Goal: Transaction & Acquisition: Purchase product/service

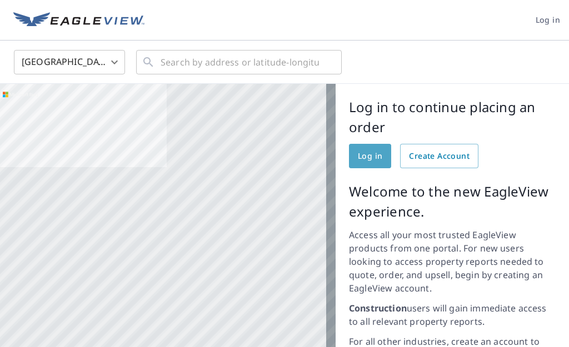
click at [358, 158] on span "Log in" at bounding box center [370, 156] width 24 height 14
click at [179, 66] on input "text" at bounding box center [239, 62] width 158 height 31
click at [185, 64] on input "text" at bounding box center [239, 62] width 158 height 31
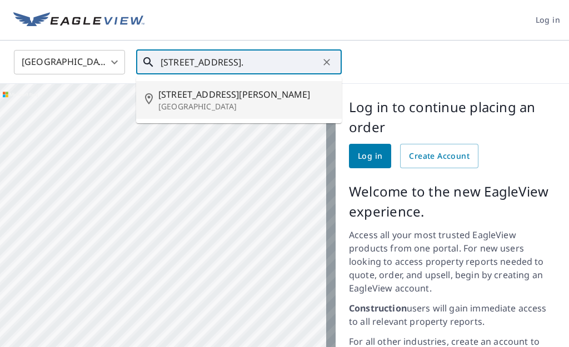
click at [200, 95] on span "[STREET_ADDRESS][PERSON_NAME]" at bounding box center [245, 94] width 174 height 13
type input "[STREET_ADDRESS][PERSON_NAME]"
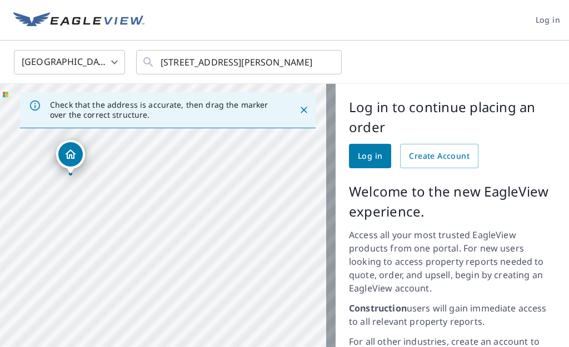
click at [31, 136] on div "[PERSON_NAME][GEOGRAPHIC_DATA]" at bounding box center [167, 299] width 335 height 430
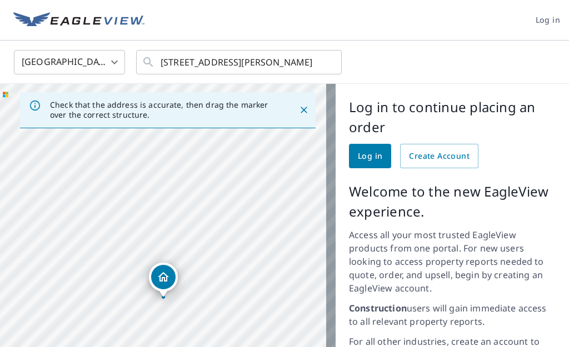
click at [123, 273] on div "[PERSON_NAME][GEOGRAPHIC_DATA]" at bounding box center [167, 299] width 335 height 430
click at [123, 272] on div "[PERSON_NAME][GEOGRAPHIC_DATA]" at bounding box center [167, 299] width 335 height 430
drag, startPoint x: 168, startPoint y: 321, endPoint x: 172, endPoint y: 218, distance: 102.8
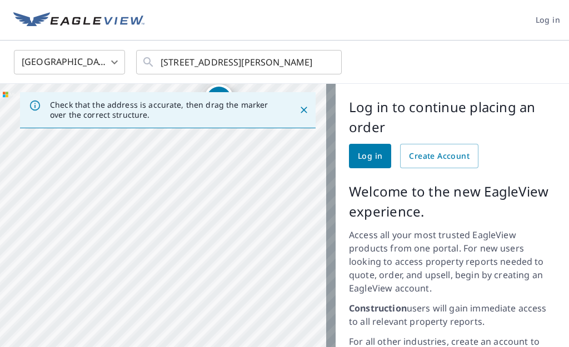
click at [172, 218] on div "[PERSON_NAME][GEOGRAPHIC_DATA]" at bounding box center [167, 299] width 335 height 430
drag, startPoint x: 182, startPoint y: 199, endPoint x: 181, endPoint y: 212, distance: 12.8
click at [181, 212] on div "[PERSON_NAME][GEOGRAPHIC_DATA]" at bounding box center [167, 299] width 335 height 430
drag, startPoint x: 178, startPoint y: 151, endPoint x: 172, endPoint y: 288, distance: 137.3
click at [172, 288] on div "[PERSON_NAME][GEOGRAPHIC_DATA]" at bounding box center [167, 299] width 335 height 430
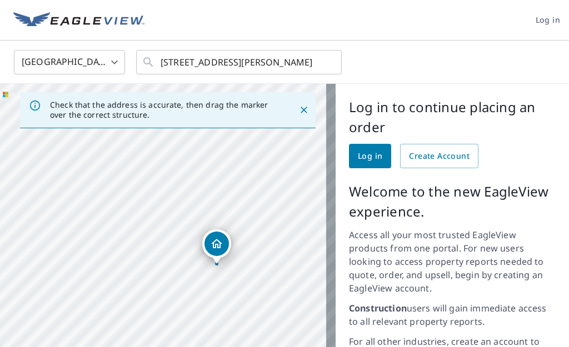
click at [172, 288] on div "[PERSON_NAME][GEOGRAPHIC_DATA]" at bounding box center [167, 299] width 335 height 430
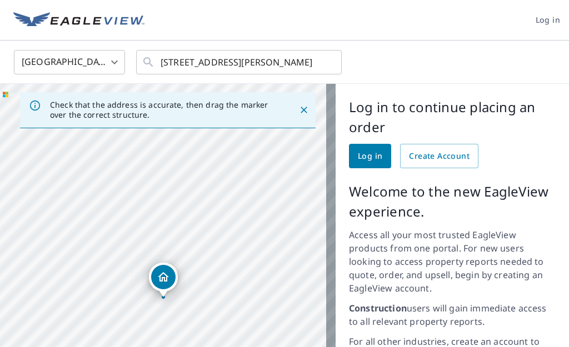
click at [119, 203] on div "[PERSON_NAME][GEOGRAPHIC_DATA]" at bounding box center [167, 299] width 335 height 430
drag, startPoint x: 112, startPoint y: 149, endPoint x: 111, endPoint y: 174, distance: 25.5
click at [112, 151] on div "[PERSON_NAME][GEOGRAPHIC_DATA]" at bounding box center [167, 299] width 335 height 430
click at [111, 157] on div "[PERSON_NAME][GEOGRAPHIC_DATA]" at bounding box center [167, 299] width 335 height 430
drag, startPoint x: 118, startPoint y: 235, endPoint x: 119, endPoint y: 243, distance: 7.9
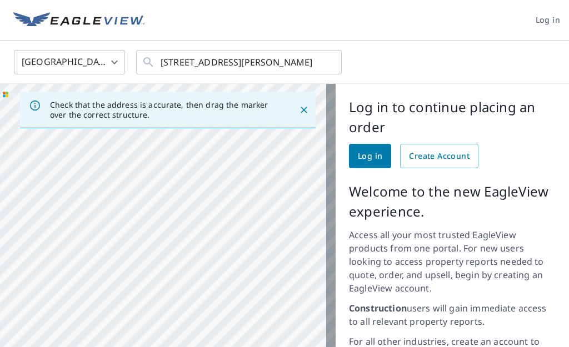
click at [119, 241] on div "[PERSON_NAME][GEOGRAPHIC_DATA]" at bounding box center [167, 299] width 335 height 430
drag, startPoint x: 119, startPoint y: 243, endPoint x: 127, endPoint y: 369, distance: 125.7
click at [127, 346] on html "Log in [GEOGRAPHIC_DATA] [GEOGRAPHIC_DATA] ​ [STREET_ADDRESS][PERSON_NAME] ​ Ch…" at bounding box center [284, 173] width 569 height 347
drag, startPoint x: 134, startPoint y: 163, endPoint x: 138, endPoint y: 205, distance: 42.4
click at [135, 170] on div "[PERSON_NAME][GEOGRAPHIC_DATA]" at bounding box center [167, 299] width 335 height 430
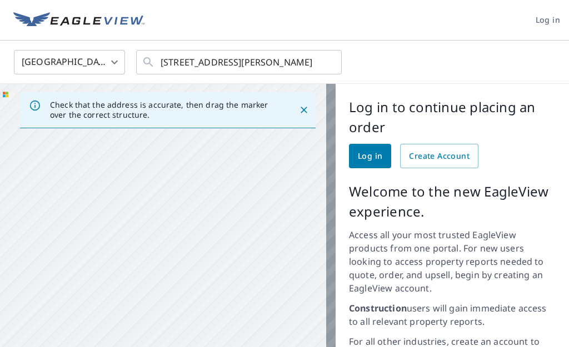
drag, startPoint x: 138, startPoint y: 205, endPoint x: 134, endPoint y: 351, distance: 146.6
click at [134, 346] on html "Log in [GEOGRAPHIC_DATA] [GEOGRAPHIC_DATA] ​ [STREET_ADDRESS][PERSON_NAME] ​ Ch…" at bounding box center [284, 173] width 569 height 347
click at [438, 214] on p "Welcome to the new EagleView experience." at bounding box center [452, 202] width 207 height 40
click at [193, 208] on div "[PERSON_NAME][GEOGRAPHIC_DATA]" at bounding box center [167, 299] width 335 height 430
click at [194, 322] on div "[PERSON_NAME][GEOGRAPHIC_DATA]" at bounding box center [167, 299] width 335 height 430
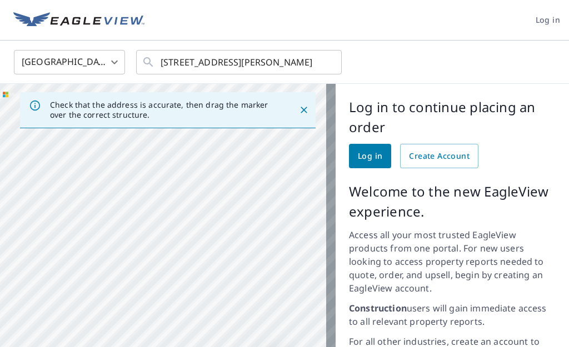
click at [77, 201] on div "[PERSON_NAME][GEOGRAPHIC_DATA]" at bounding box center [167, 299] width 335 height 430
drag, startPoint x: 108, startPoint y: 198, endPoint x: 260, endPoint y: 315, distance: 192.4
click at [260, 315] on div "[PERSON_NAME][GEOGRAPHIC_DATA]" at bounding box center [167, 299] width 335 height 430
drag, startPoint x: 290, startPoint y: 303, endPoint x: 200, endPoint y: 222, distance: 120.7
click at [200, 222] on div "[PERSON_NAME][GEOGRAPHIC_DATA]" at bounding box center [167, 299] width 335 height 430
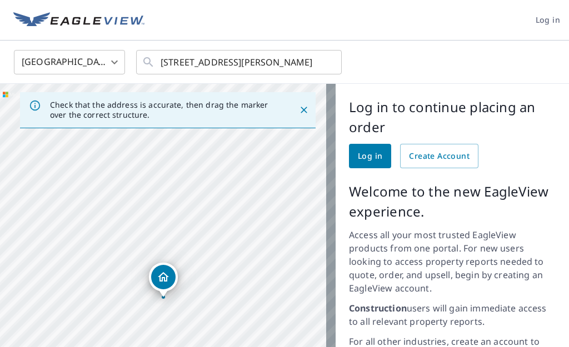
click at [160, 280] on div "[PERSON_NAME][GEOGRAPHIC_DATA]" at bounding box center [167, 299] width 335 height 430
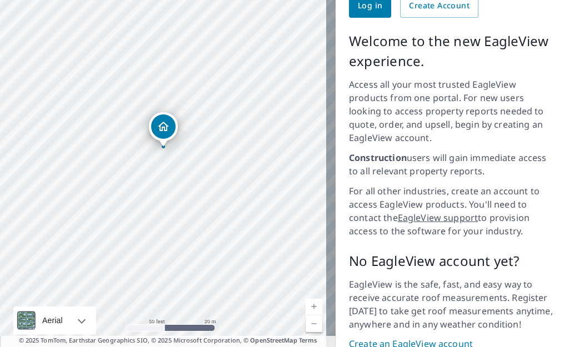
scroll to position [204, 0]
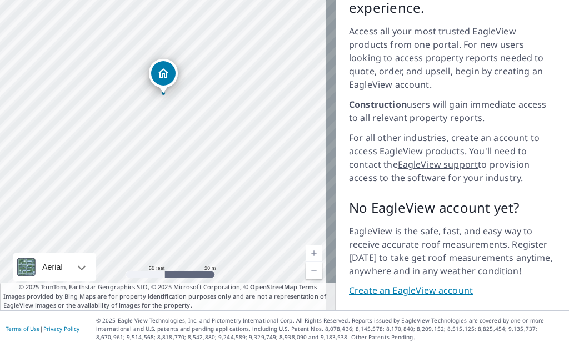
click at [305, 253] on link "Current Level 19, Zoom In" at bounding box center [313, 253] width 17 height 17
click at [305, 253] on link "Current Level 20, Zoom In Disabled" at bounding box center [313, 253] width 17 height 17
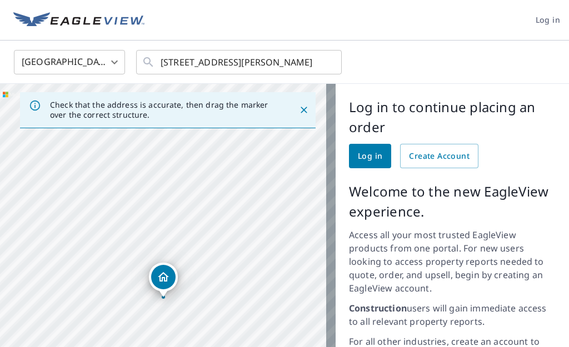
click at [358, 154] on span "Log in" at bounding box center [370, 156] width 24 height 14
